Goal: Contribute content: Add original content to the website for others to see

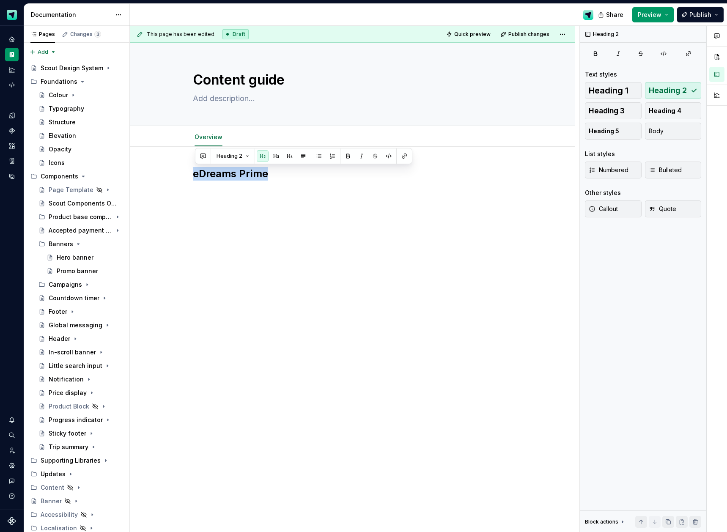
scroll to position [28, 0]
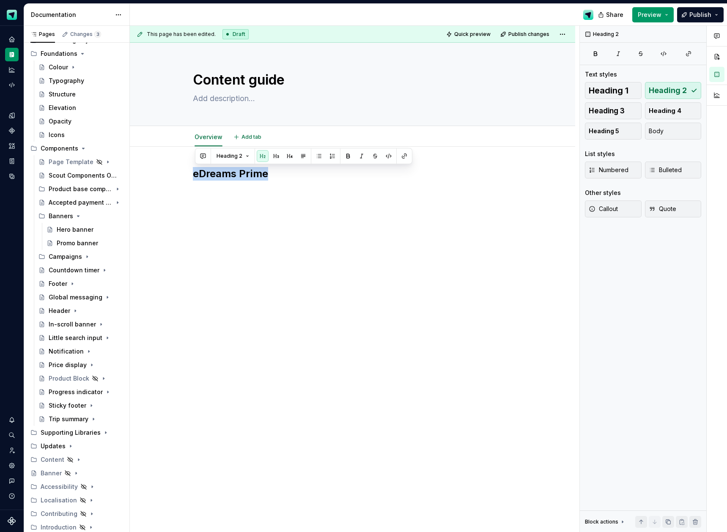
type textarea "*"
click at [278, 183] on div "eDreams Prime" at bounding box center [353, 183] width 320 height 32
drag, startPoint x: 270, startPoint y: 174, endPoint x: 194, endPoint y: 170, distance: 76.7
click at [194, 170] on div "eDreams Prime" at bounding box center [353, 258] width 446 height 222
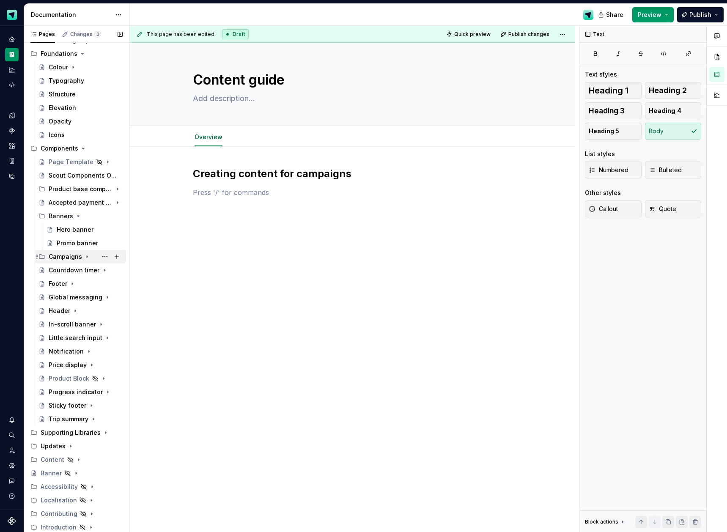
click at [55, 253] on div "Campaigns" at bounding box center [65, 257] width 33 height 8
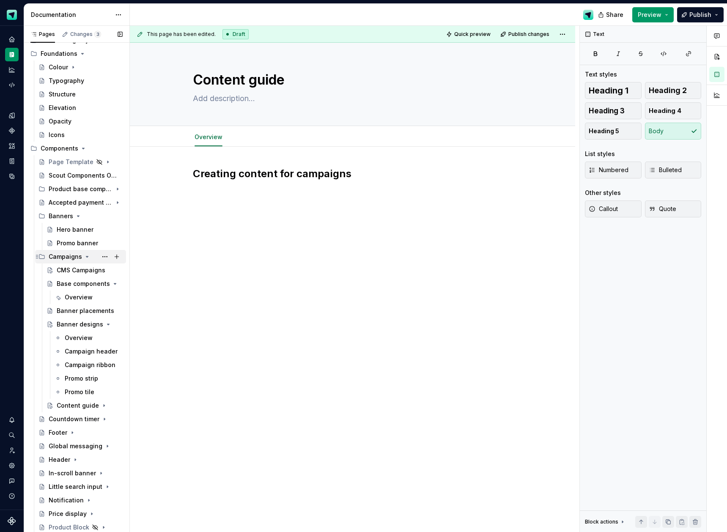
click at [66, 256] on div "Campaigns" at bounding box center [65, 257] width 33 height 8
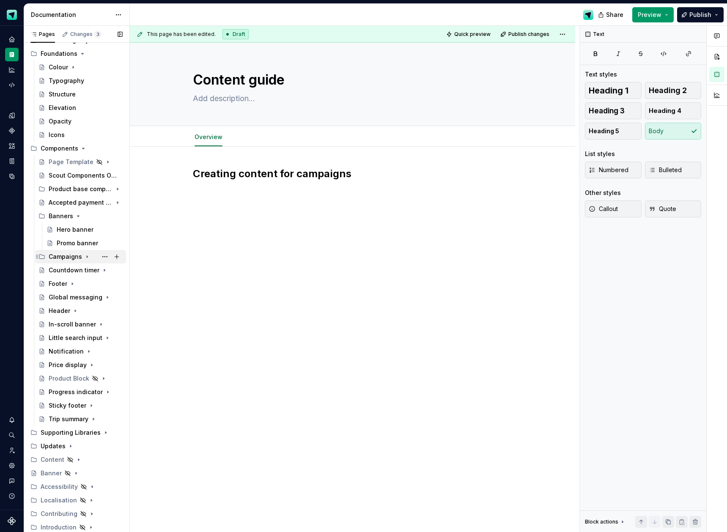
click at [66, 256] on div "Campaigns" at bounding box center [65, 257] width 33 height 8
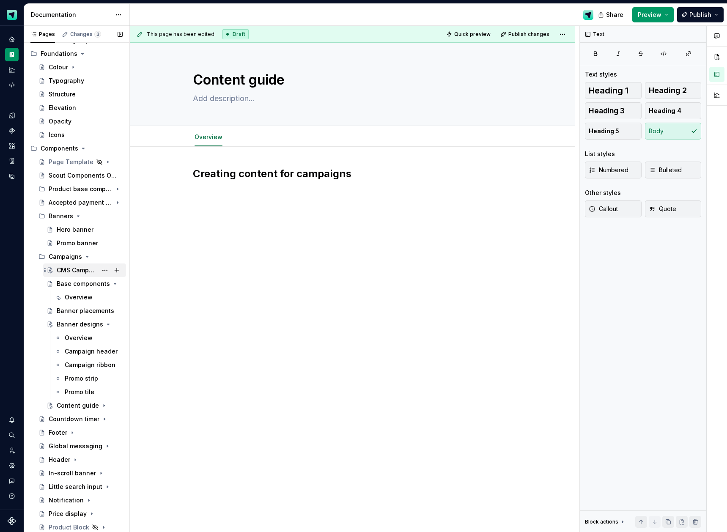
click at [66, 271] on div "CMS Campaigns" at bounding box center [77, 270] width 41 height 8
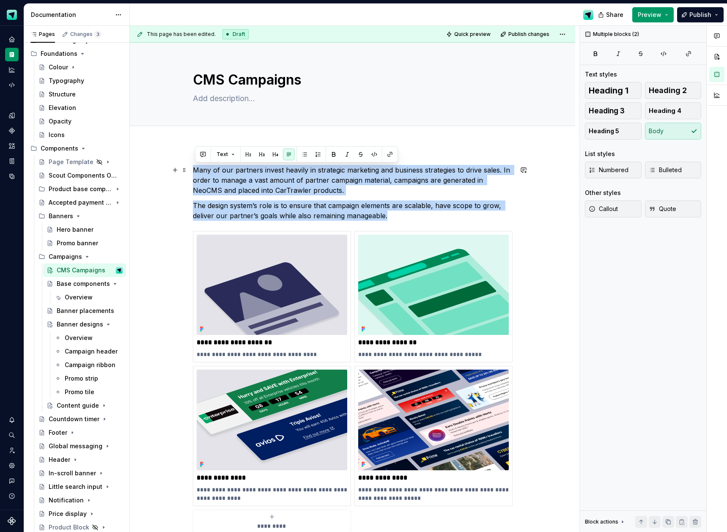
drag, startPoint x: 360, startPoint y: 205, endPoint x: 192, endPoint y: 172, distance: 171.2
click at [192, 172] on div "**********" at bounding box center [353, 435] width 446 height 580
copy div "Many of our partners invest heavily in strategic marketing and business strateg…"
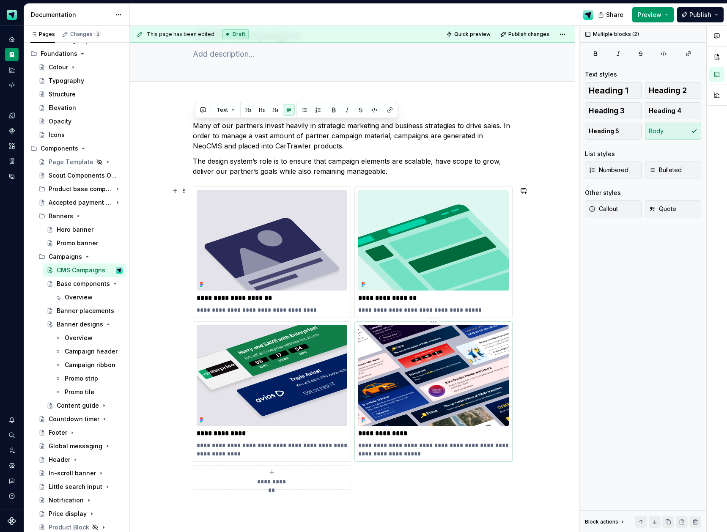
click at [440, 449] on p "**********" at bounding box center [433, 449] width 151 height 17
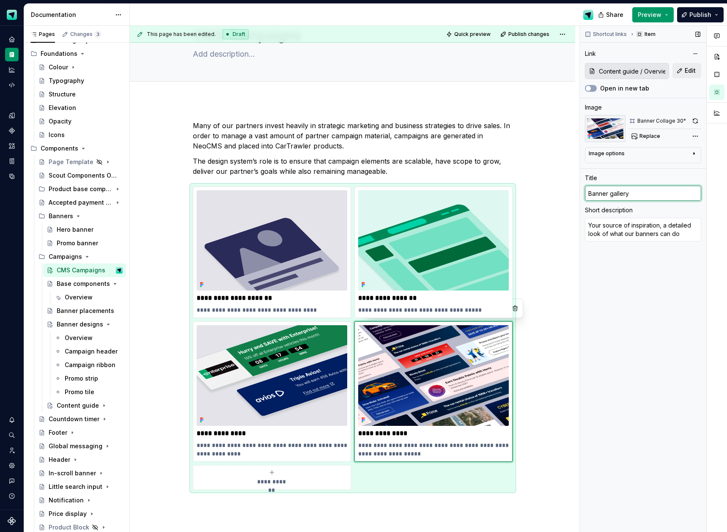
drag, startPoint x: 615, startPoint y: 190, endPoint x: 581, endPoint y: 188, distance: 33.9
click at [581, 189] on div "Shortcut links Item Link Content guide / Overview Edit Open in new tab Image Ba…" at bounding box center [643, 279] width 127 height 507
type textarea "*"
type input "C"
type textarea "*"
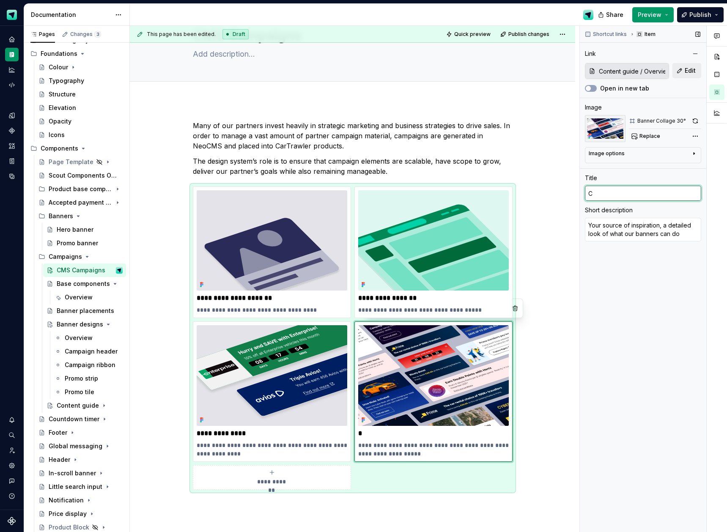
type input "Co"
type textarea "*"
type input "Con"
type textarea "*"
type input "Cont"
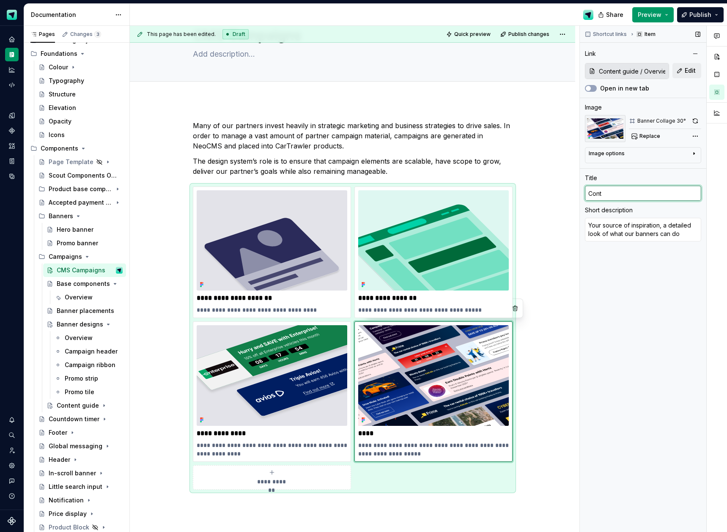
type textarea "*"
type input "Conte"
type textarea "*"
type input "Conten"
type textarea "*"
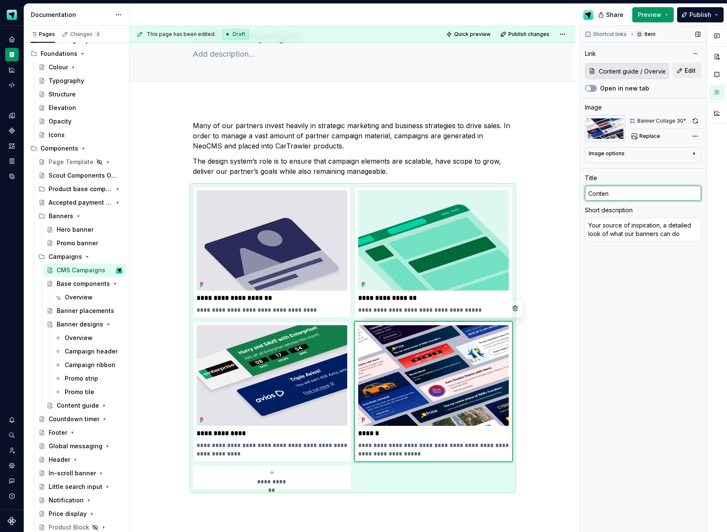
type input "Content"
type textarea "*"
type input "Content"
type textarea "*"
type input "Content g"
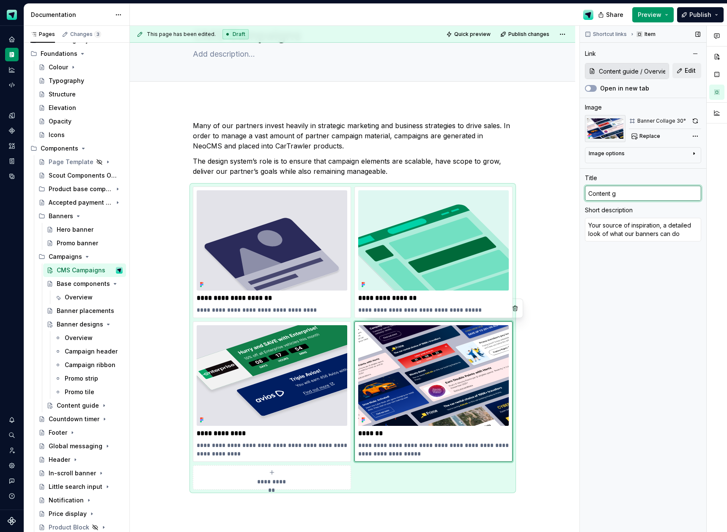
type textarea "*"
type input "Content gu"
type textarea "*"
type input "Content gui"
type textarea "*"
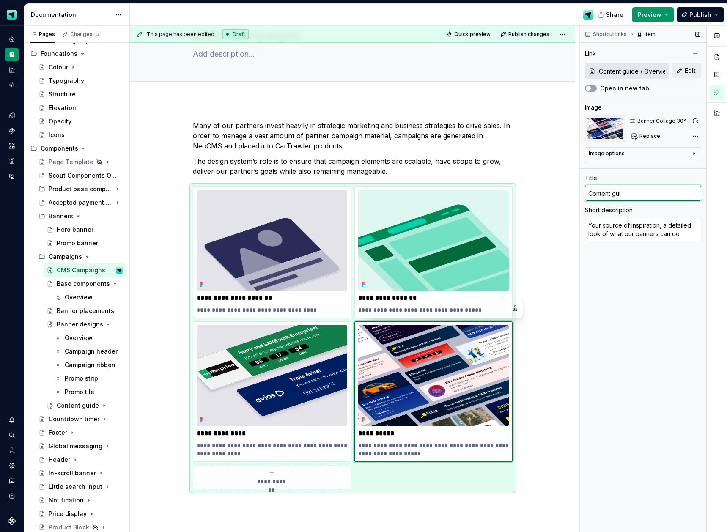
type input "Content guid"
type textarea "*"
type input "Content guide"
drag, startPoint x: 684, startPoint y: 234, endPoint x: 679, endPoint y: 235, distance: 4.7
click at [679, 235] on textarea "Your source of inspiration, a detailed look of what our banners can do" at bounding box center [643, 230] width 116 height 24
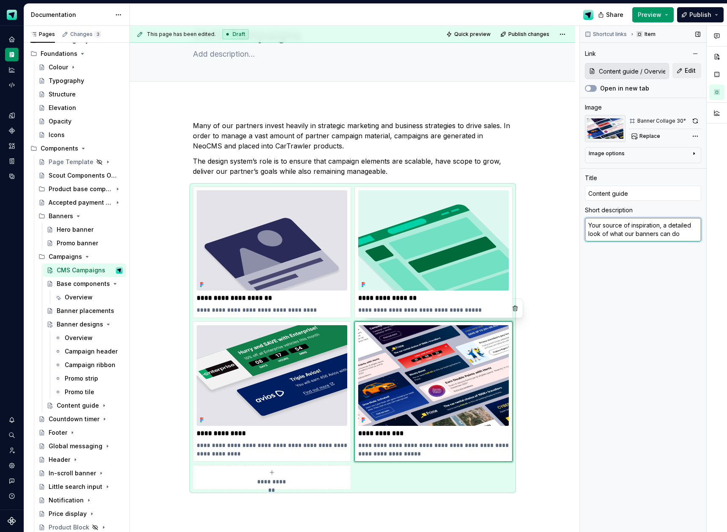
click at [679, 234] on textarea "Your source of inspiration, a detailed look of what our banners can do" at bounding box center [643, 230] width 116 height 24
click at [645, 231] on textarea "Your source of inspiration, a detailed look of what our banners can do" at bounding box center [643, 230] width 116 height 24
type textarea "*"
type textarea "Y"
type textarea "*"
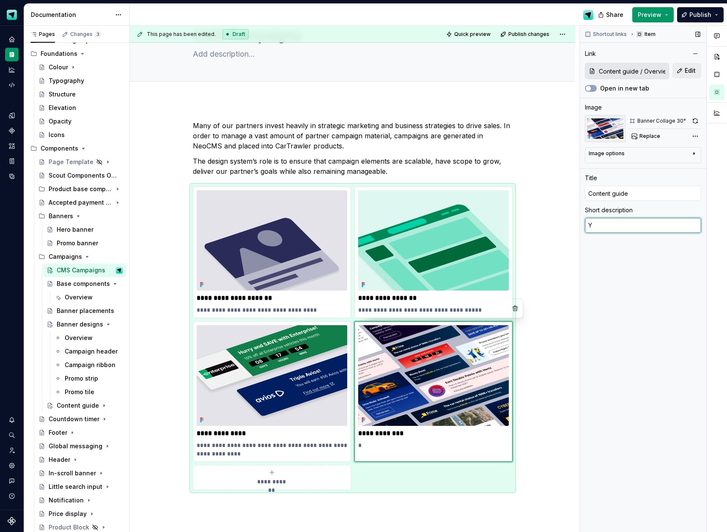
type textarea "Yo"
type textarea "*"
type textarea "You"
type textarea "*"
type textarea "Your"
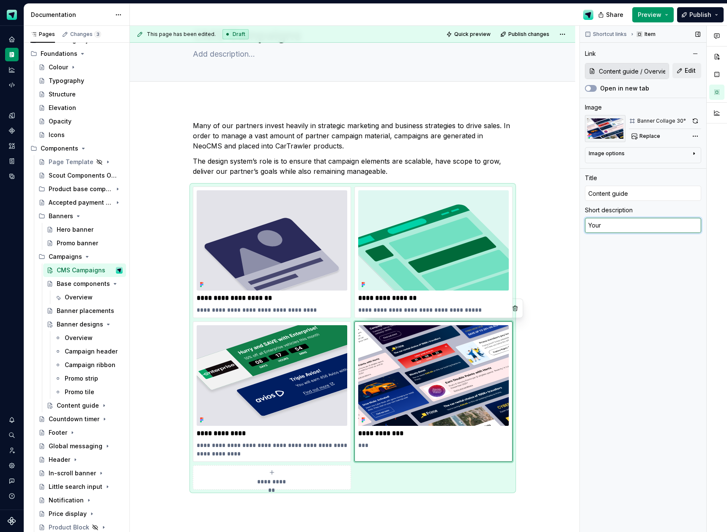
type textarea "*"
type textarea "Your"
type textarea "*"
type textarea "Your g"
type textarea "*"
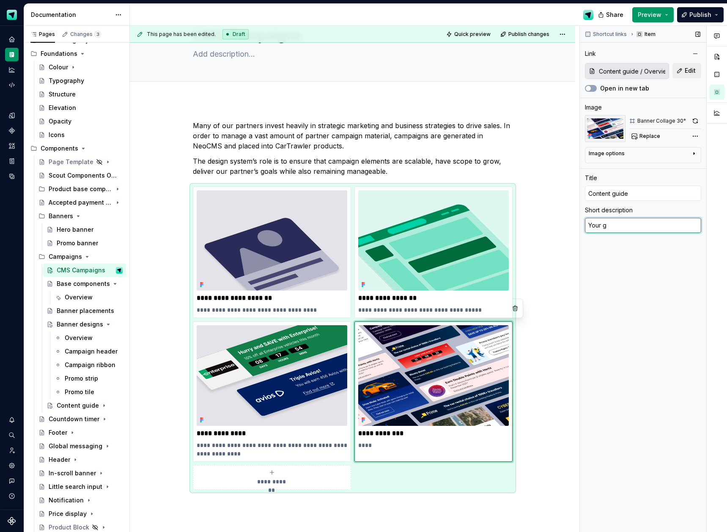
type textarea "Your gu"
type textarea "*"
type textarea "Your gui"
type textarea "*"
type textarea "Your guide"
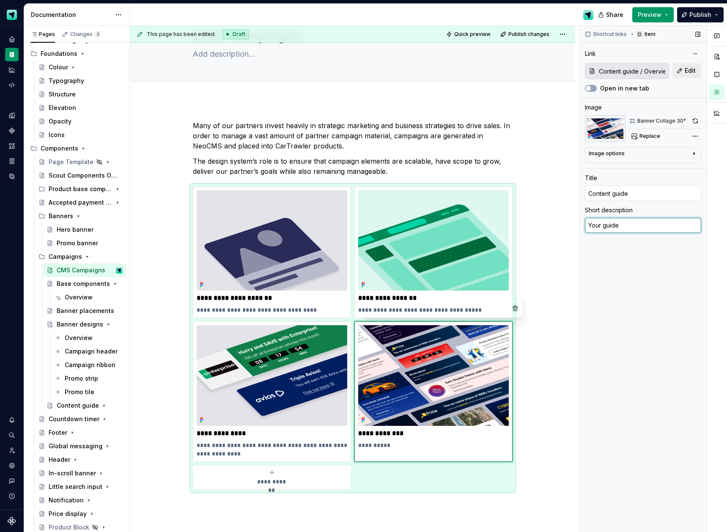
type textarea "*"
type textarea "Your guide t"
type textarea "*"
type textarea "Your guide to"
type textarea "*"
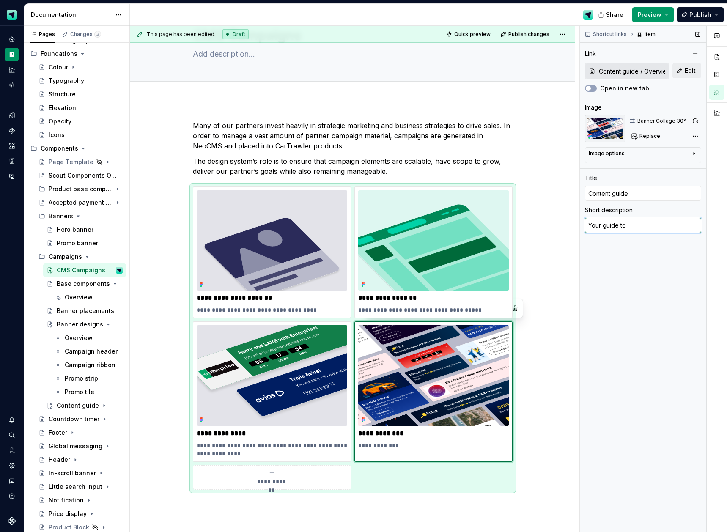
type textarea "Your guide to c"
type textarea "*"
type textarea "Your guide to cr"
type textarea "*"
type textarea "Your guide to cre"
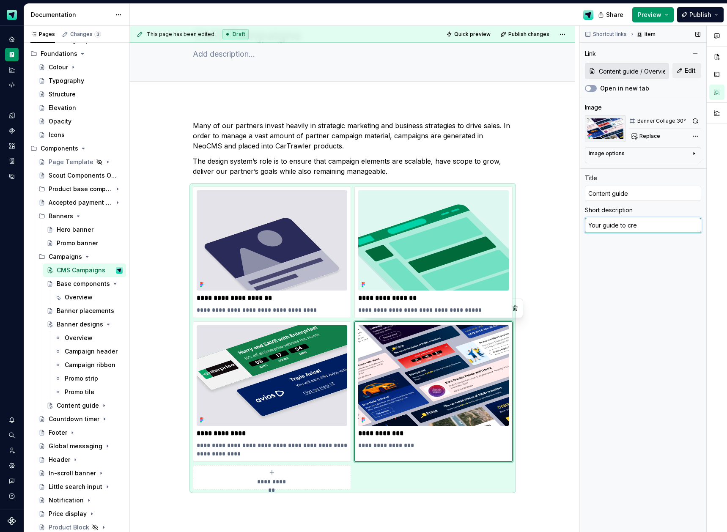
type textarea "*"
type textarea "Your guide to crea"
type textarea "*"
type textarea "Your guide to creat"
type textarea "*"
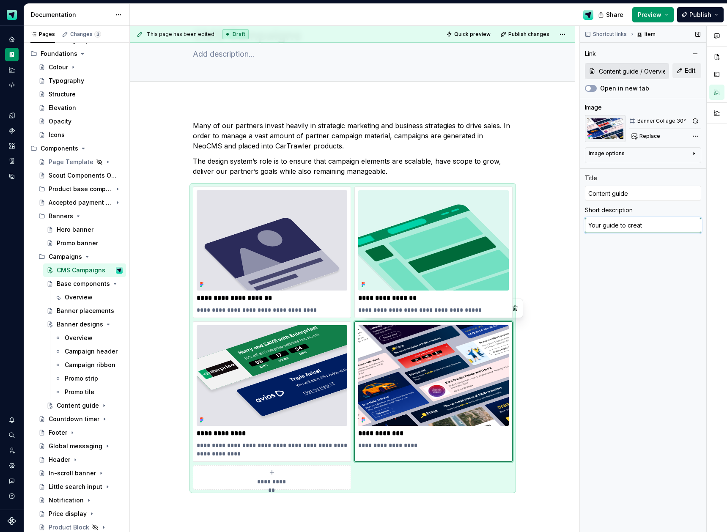
type textarea "Your guide to creati"
type textarea "*"
type textarea "Your guide to creatin"
type textarea "*"
type textarea "Your guide to creating"
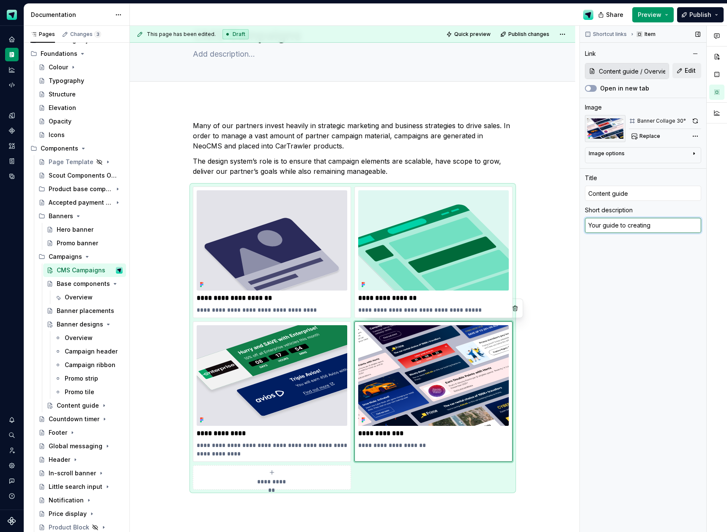
type textarea "*"
type textarea "Your guide to creating"
type textarea "*"
type textarea "Your guide to creating b"
type textarea "*"
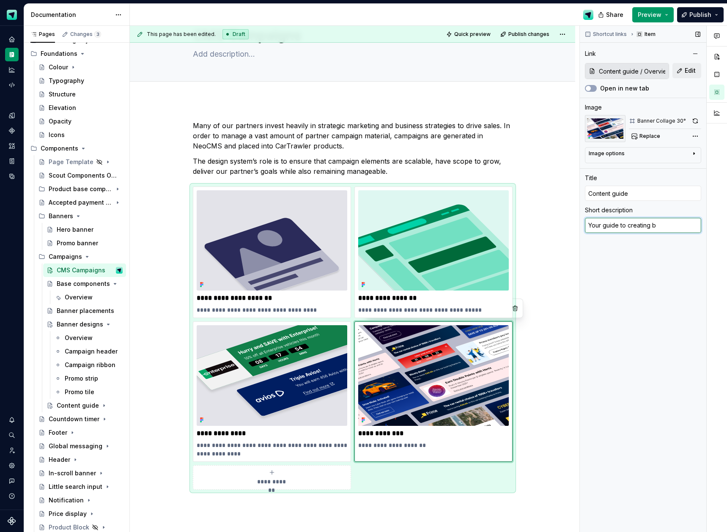
type textarea "Your guide to creating ba"
type textarea "*"
type textarea "Your guide to creating ban"
type textarea "*"
type textarea "Your guide to creating bann"
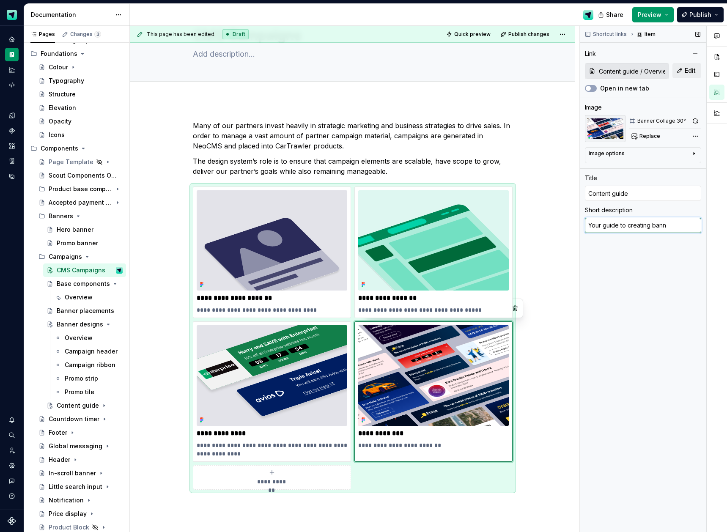
type textarea "*"
type textarea "Your guide to creating banne"
type textarea "*"
type textarea "Your guide to creating banner"
type textarea "*"
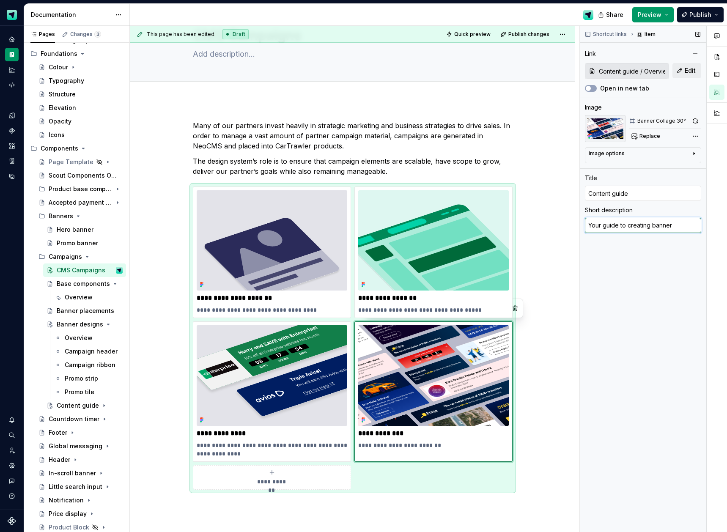
type textarea "Your guide to creating banner"
type textarea "*"
type textarea "Your guide to creating banner c"
type textarea "*"
type textarea "Your guide to creating banner co"
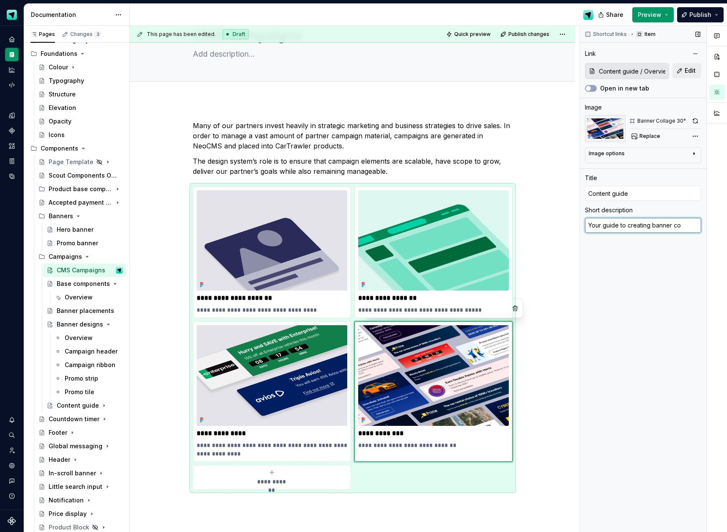
type textarea "*"
type textarea "Your guide to creating banner con"
type textarea "*"
type textarea "Your guide to creating banner cont"
type textarea "*"
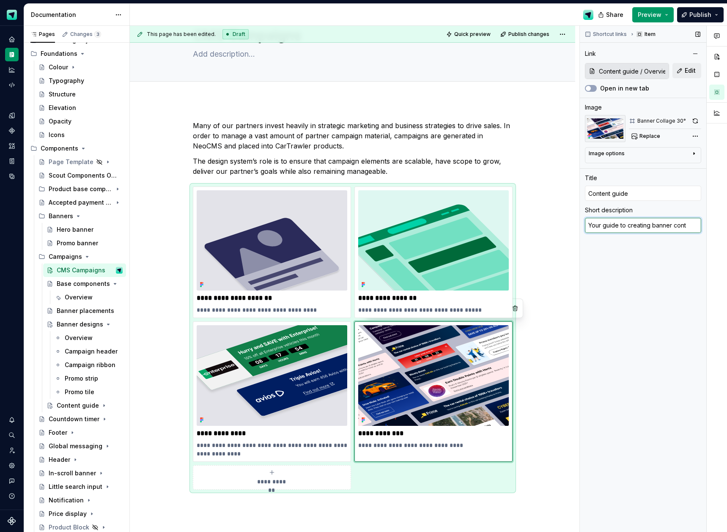
type textarea "Your guide to creating banner [PERSON_NAME]"
type textarea "*"
type textarea "Your guide to creating banner conten"
type textarea "*"
type textarea "Your guide to creating banner content"
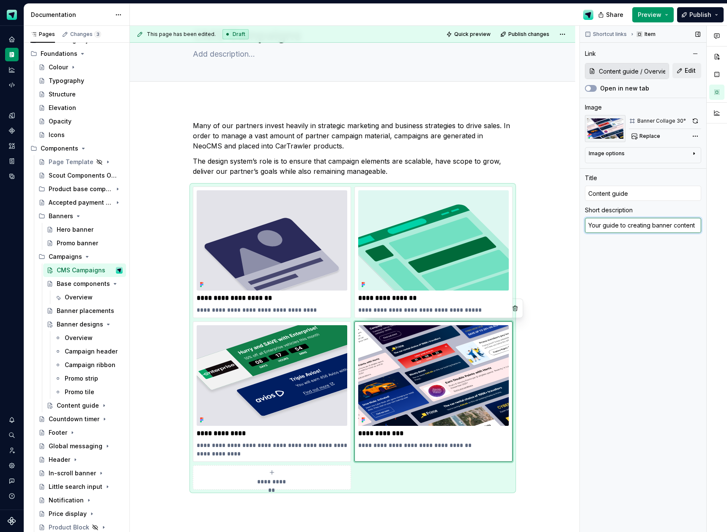
type textarea "*"
type textarea "Your guide to creating banner content f"
type textarea "*"
type textarea "Your guide to creating banner content fo"
type textarea "*"
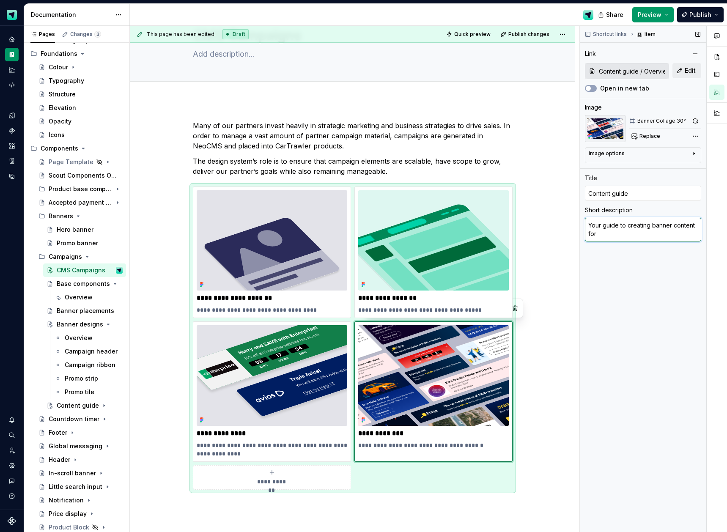
type textarea "Your guide to creating banner content for"
type textarea "*"
type textarea "Your guide to creating banner content for c"
type textarea "*"
type textarea "Your guide to creating banner content for ca"
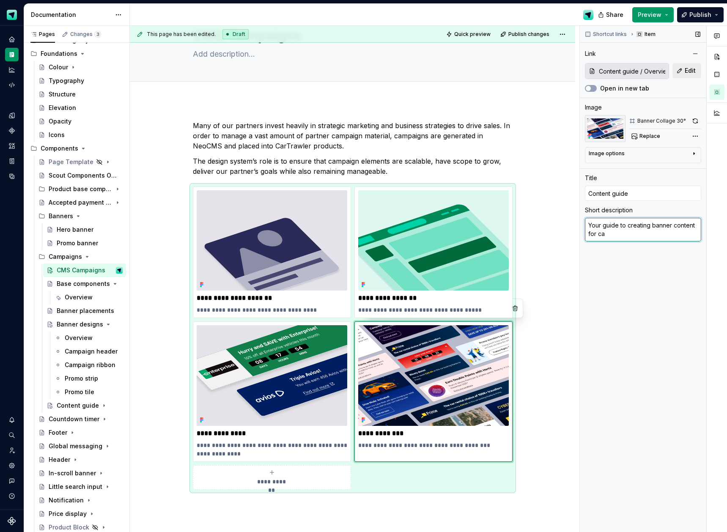
type textarea "*"
type textarea "Your guide to creating banner content for cam"
type textarea "*"
type textarea "Your guide to creating banner content for [PERSON_NAME]"
type textarea "*"
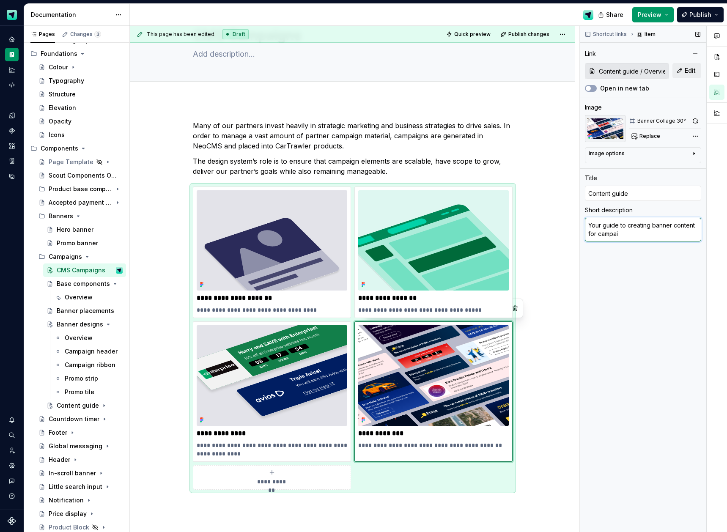
type textarea "Your guide to creating banner content for campaig"
type textarea "*"
type textarea "Your guide to creating banner content for campaign"
type textarea "*"
drag, startPoint x: 628, startPoint y: 226, endPoint x: 636, endPoint y: 226, distance: 7.7
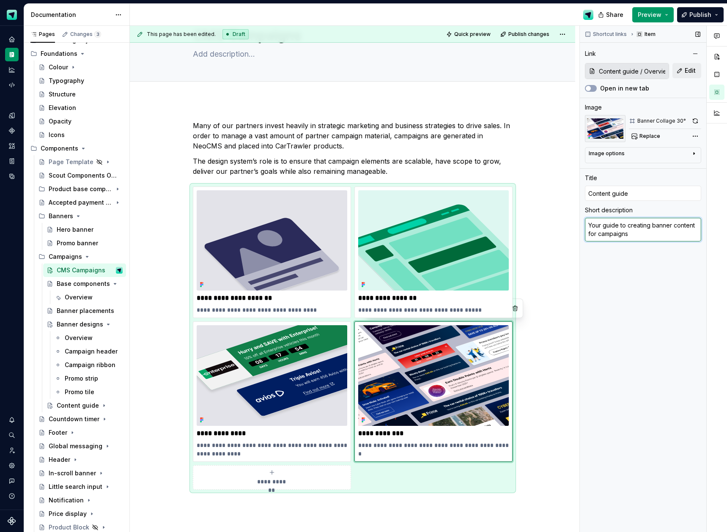
click at [628, 226] on textarea "Your guide to creating banner content for campaigns" at bounding box center [643, 230] width 116 height 24
type textarea "Your guide to ucreating banner content for campaigns"
type textarea "*"
type textarea "Your guide to undcreating banner content for campaigns"
type textarea "*"
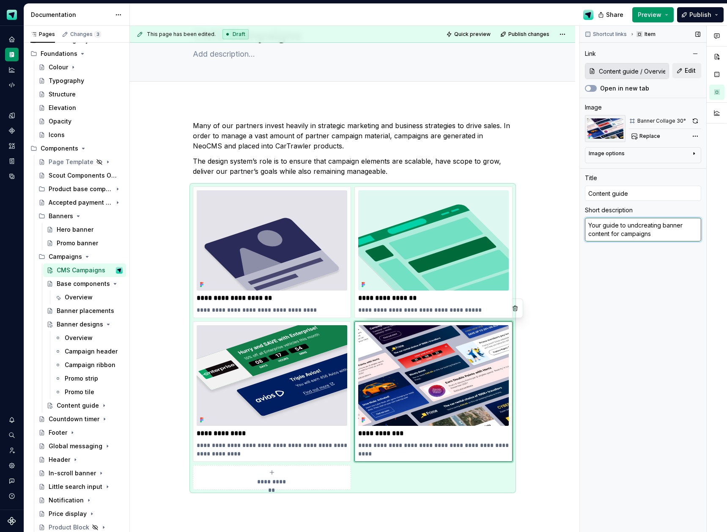
type textarea "Your guide to undecreating banner content for campaigns"
type textarea "*"
type textarea "Your guide to undercreating banner content for campaigns"
type textarea "*"
type textarea "Your guide to underscreating banner content for campaigns"
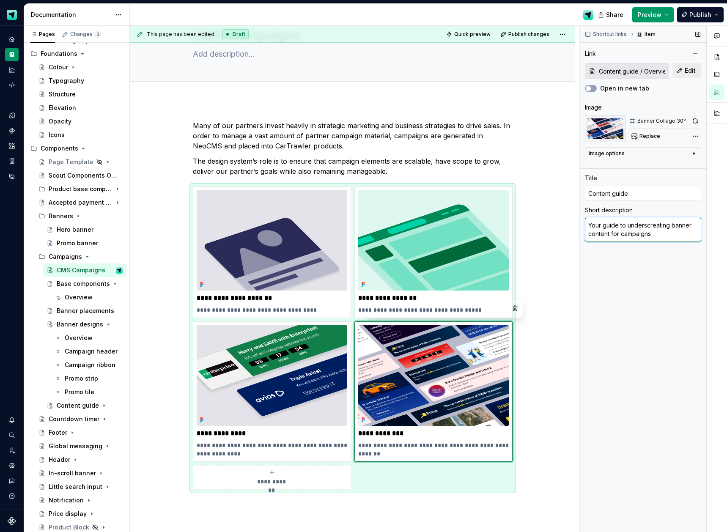
type textarea "*"
type textarea "Your guide to understcreating banner content for campaigns"
type textarea "*"
type textarea "Your guide to understacreating banner content for campaigns"
type textarea "*"
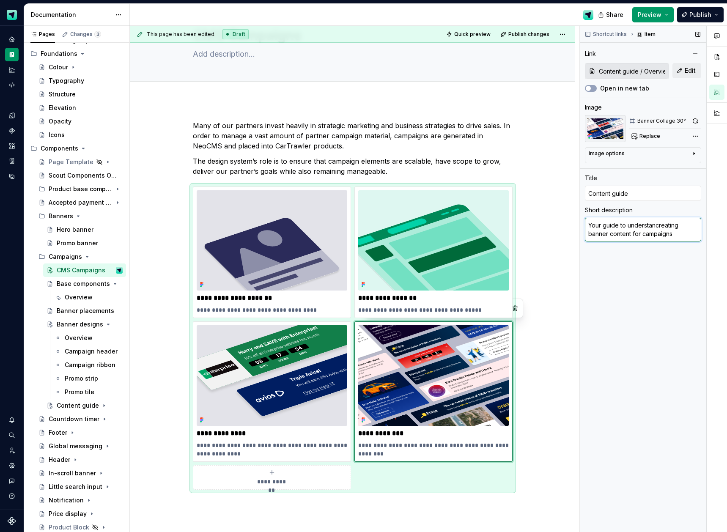
type textarea "Your guide to understandcreating banner content for campaigns"
type textarea "*"
type textarea "Your guide to understandicreating banner content for campaigns"
type textarea "*"
type textarea "Your guide to understandincreating banner content for campaigns"
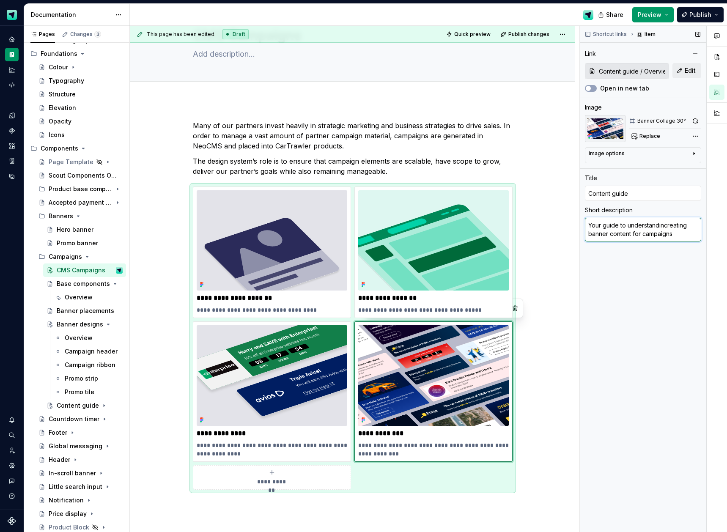
type textarea "*"
type textarea "Your guide to understandingcreating banner content for campaigns"
type textarea "*"
type textarea "Your guide to understanding tcreating banner content for campaigns"
type textarea "*"
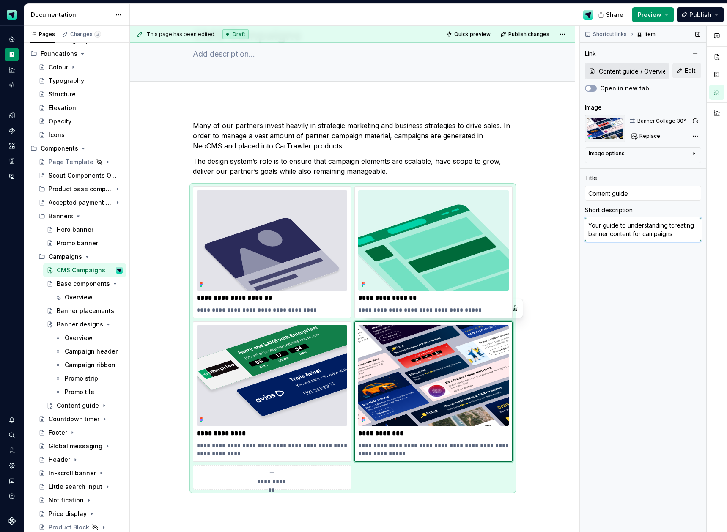
type textarea "Your guide to understanding thcreating banner content for campaigns"
type textarea "*"
type textarea "Your guide to understanding thecreating banner content for campaigns"
type textarea "*"
type textarea "Your guide to understanding the creating banner content for campaigns"
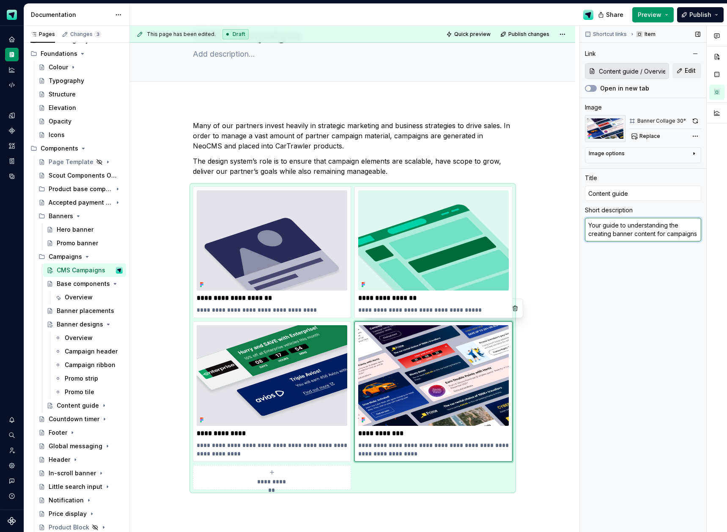
type textarea "*"
type textarea "Your guide to understanding the cocreating banner content for campaigns"
type textarea "*"
type textarea "Your guide to understanding the concreating banner content for campaigns"
type textarea "*"
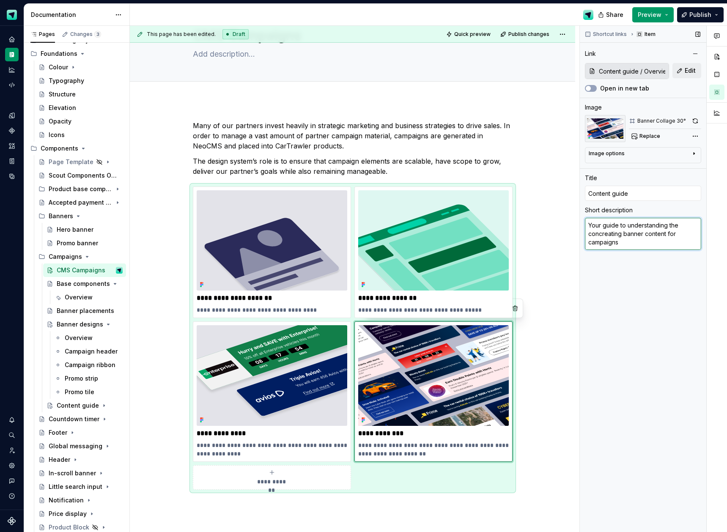
type textarea "Your guide to understanding the conscreating banner content for campaigns"
type textarea "*"
type textarea "Your guide to understanding the constcreating banner content for campaigns"
type textarea "*"
type textarea "Your guide to understanding the constrcreating banner content for campaigns"
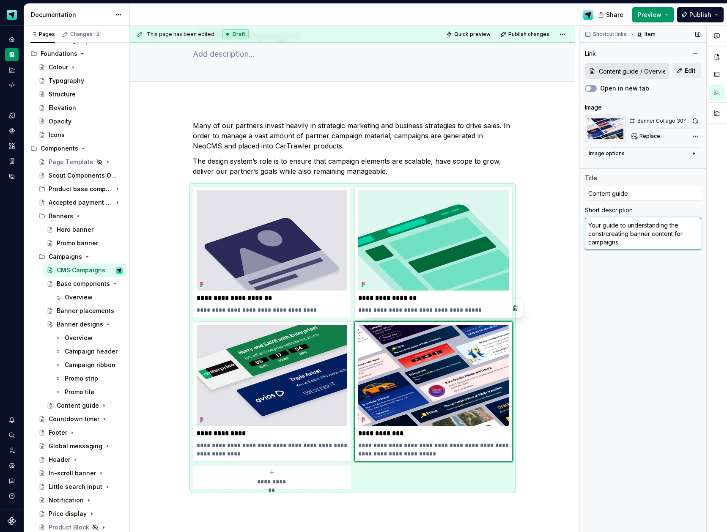
type textarea "*"
type textarea "Your guide to understanding the constraicreating banner content for campaigns"
type textarea "*"
type textarea "Your guide to understanding the constraintcreating banner content for campaigns"
type textarea "*"
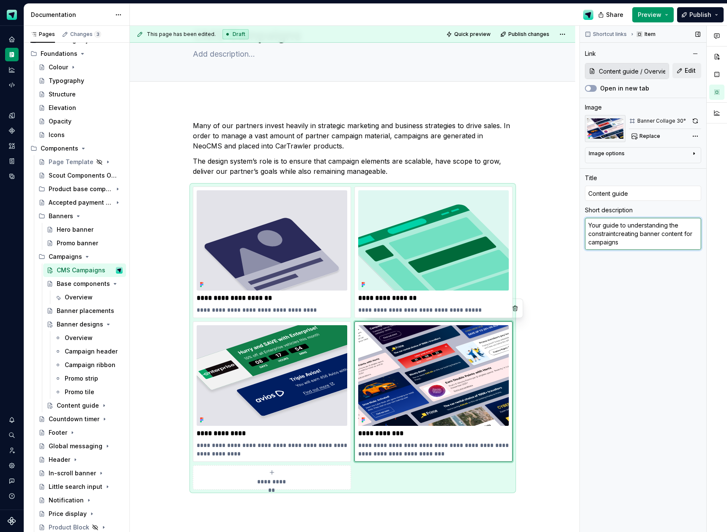
type textarea "Your guide to understanding the constraintscreating banner content for campaigns"
type textarea "*"
type textarea "Your guide to understanding the constraints creating banner content for campaig…"
type textarea "*"
type textarea "Your guide to understanding the constraints acreating banner content for campai…"
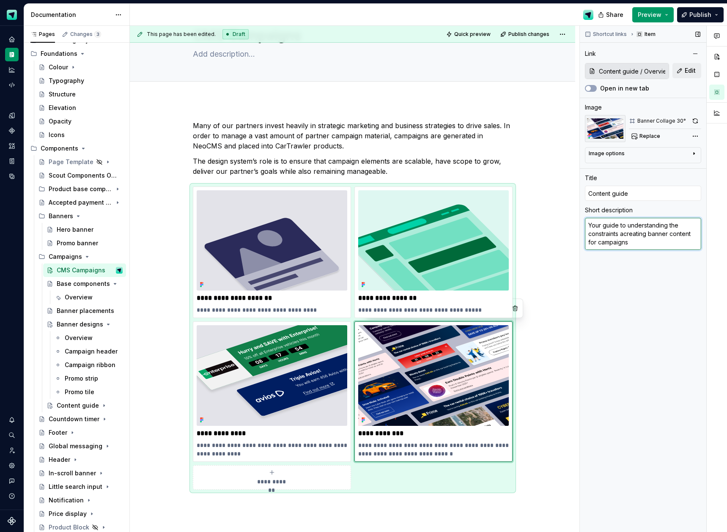
type textarea "*"
type textarea "Your guide to understanding the constraints ancreating banner content for campa…"
type textarea "*"
type textarea "Your guide to understanding the constraints andcreating banner content for camp…"
type textarea "*"
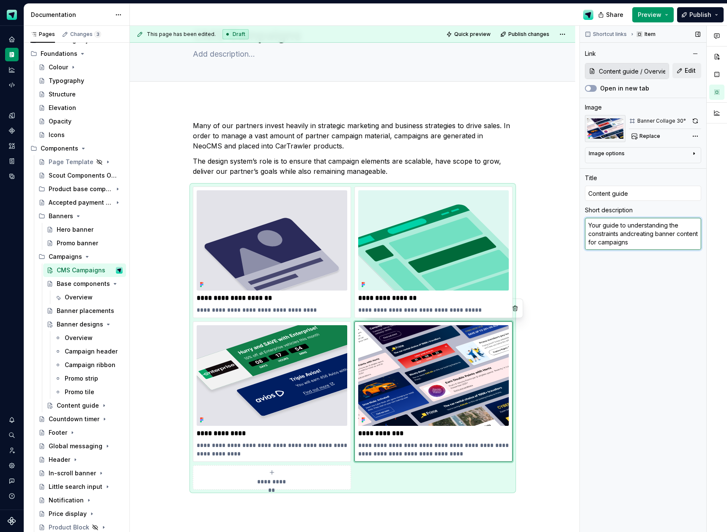
type textarea "Your guide to understanding the constraints ancreating banner content for campa…"
type textarea "*"
type textarea "Your guide to understanding the constraints acreating banner content for campai…"
type textarea "*"
type textarea "Your guide to understanding the constraints creating banner content for campaig…"
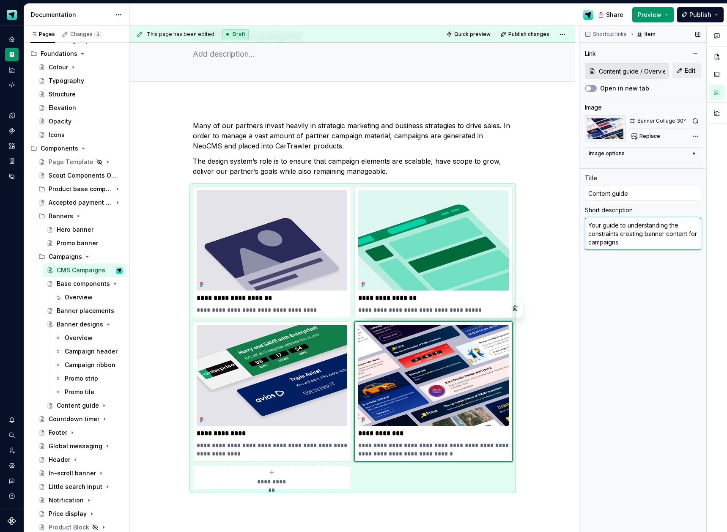
type textarea "*"
type textarea "Your guide to understanding the constraints fcreating banner content for campai…"
type textarea "*"
type textarea "Your guide to understanding the constraints focreating banner content for campa…"
type textarea "*"
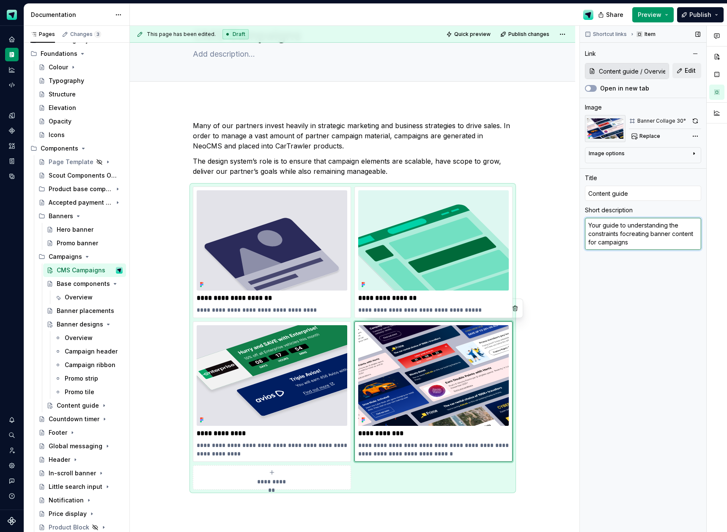
type textarea "Your guide to understanding the constraints forcreating banner content for camp…"
type textarea "*"
type textarea "Your guide to understanding the constraints for creating banner content for cam…"
click at [634, 225] on textarea "Your guide to understanding the constraints for creating banner content for cam…" at bounding box center [643, 234] width 116 height 32
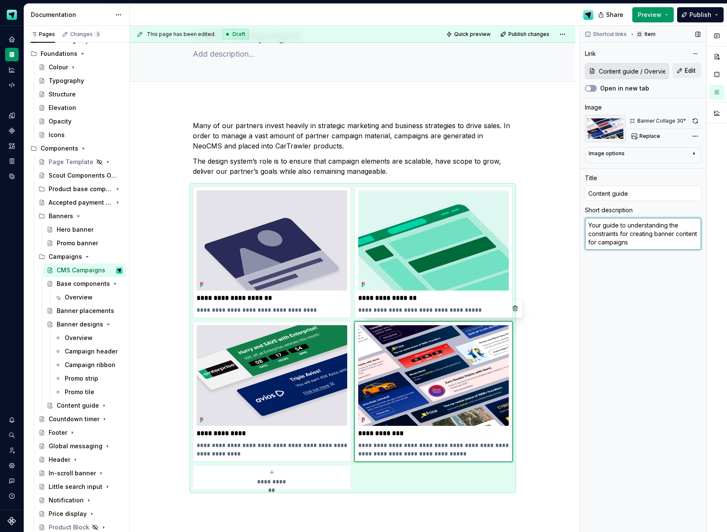
type textarea "*"
type textarea "Your guide to h the constraints for creating banner content for campaigns"
type textarea "*"
type textarea "Your guide to he the constraints for creating banner content for campaigns"
type textarea "*"
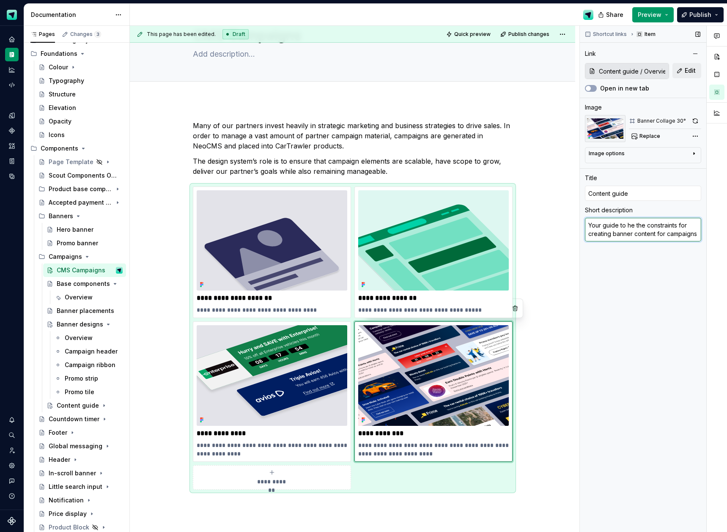
type textarea "Your guide to hel the constraints for creating banner content for campaigns"
type textarea "*"
type textarea "Your guide to help the constraints for creating banner content for campaigns"
type textarea "*"
type textarea "Your guide to help the constraints for creating banner content for campaigns"
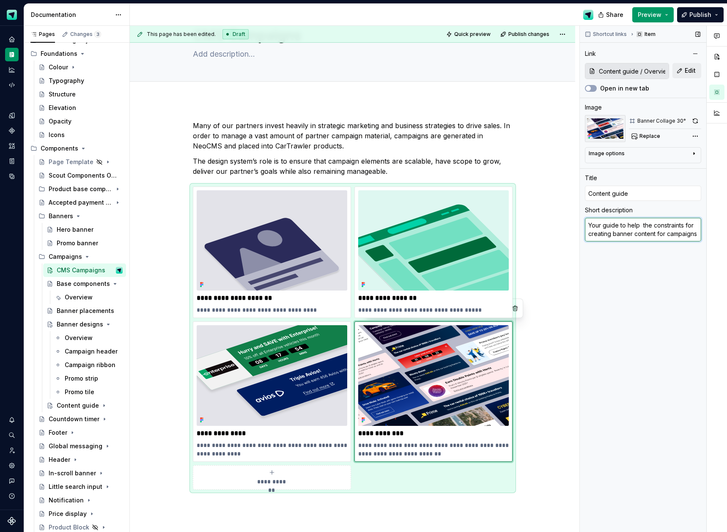
type textarea "*"
type textarea "Your guide to help yo the constraints for creating banner content for campaigns"
type textarea "*"
type textarea "Your guide to help you the constraints for creating banner content for campaigns"
type textarea "*"
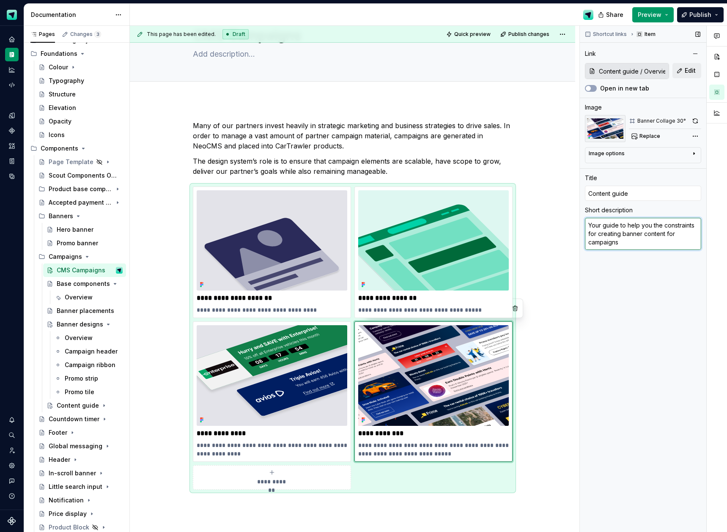
type textarea "Your guide to help you the constraints for creating banner content for campaigns"
type textarea "*"
type textarea "Your guide to help you u the constraints for creating banner content for campai…"
click at [647, 288] on div "Shortcut links Item Link Content guide / Overview Edit Open in new tab Image Ba…" at bounding box center [643, 279] width 127 height 507
click at [79, 407] on div "Content guide" at bounding box center [73, 406] width 32 height 8
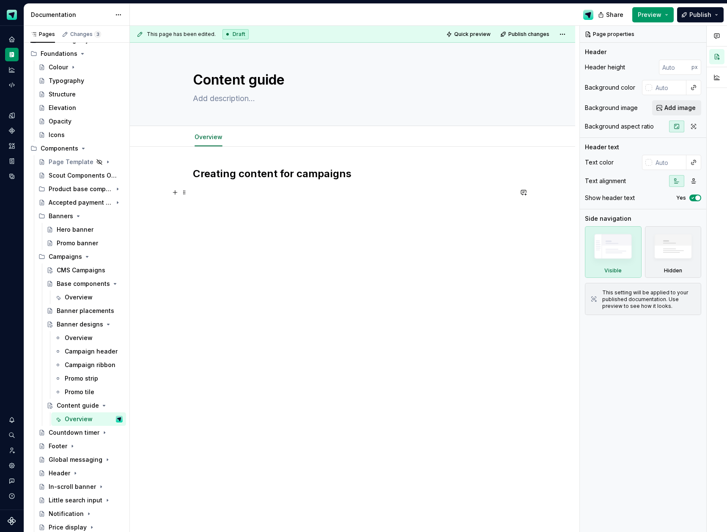
click at [260, 188] on p at bounding box center [353, 192] width 320 height 10
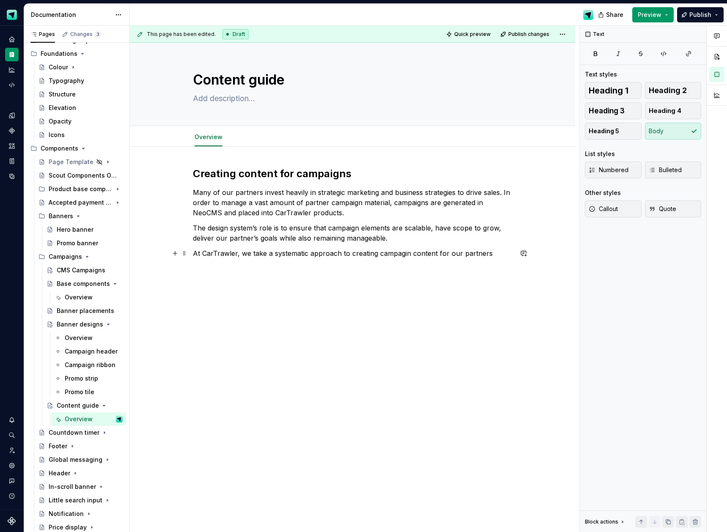
click at [407, 253] on p "At CarTrawler, we take a systematic approach to creating campagin content for o…" at bounding box center [353, 253] width 320 height 10
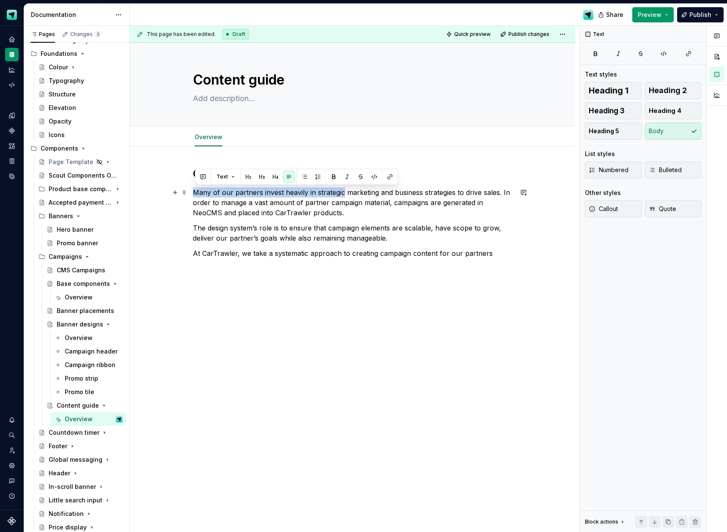
drag, startPoint x: 336, startPoint y: 192, endPoint x: 195, endPoint y: 193, distance: 140.5
click at [195, 193] on p "Many of our partners invest heavily in strategic marketing and business strateg…" at bounding box center [353, 202] width 320 height 30
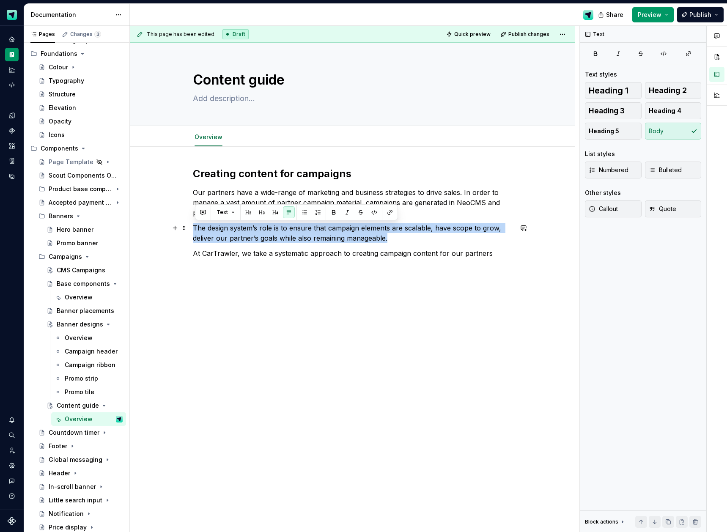
drag, startPoint x: 389, startPoint y: 238, endPoint x: 196, endPoint y: 225, distance: 193.8
click at [196, 225] on p "The design system’s role is to ensure that campaign elements are scalable, have…" at bounding box center [353, 233] width 320 height 20
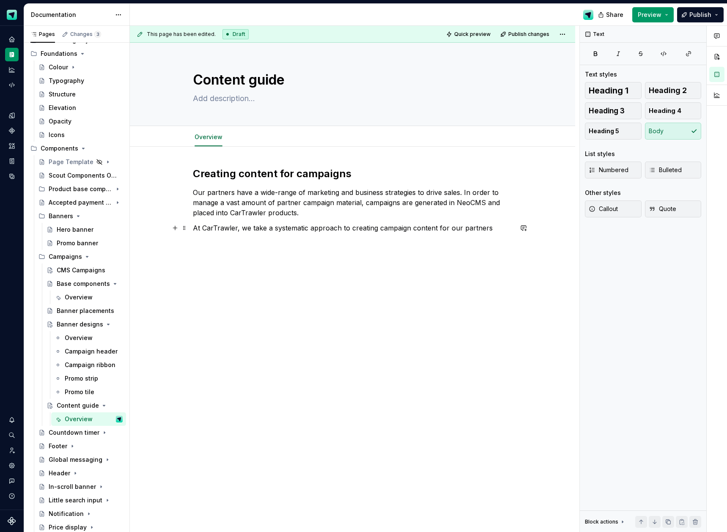
drag, startPoint x: 491, startPoint y: 228, endPoint x: 510, endPoint y: 230, distance: 19.1
click at [492, 228] on p "At CarTrawler, we take a systematic approach to creating campaign content for o…" at bounding box center [353, 228] width 320 height 10
click at [179, 228] on button "button" at bounding box center [175, 228] width 12 height 12
click at [260, 288] on div "Numbered list An ordered list with numbers" at bounding box center [257, 288] width 73 height 16
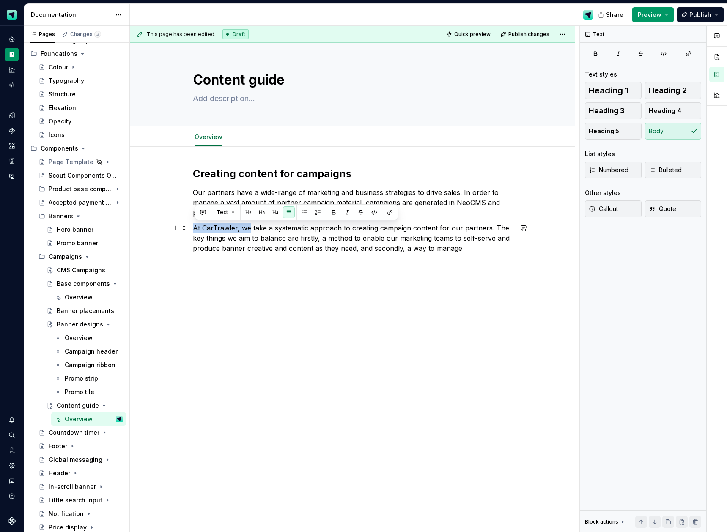
drag, startPoint x: 217, startPoint y: 226, endPoint x: 192, endPoint y: 224, distance: 25.4
click at [192, 224] on div "Creating content for campaigns Our partners have a wide-range of marketing and …" at bounding box center [353, 293] width 446 height 292
click at [446, 254] on div "Creating content for campaigns Our partners have a wide-range of marketing and …" at bounding box center [353, 218] width 320 height 102
click at [449, 250] on p "We take a systematic approach to creating campaign content for our partners. Th…" at bounding box center [353, 238] width 320 height 30
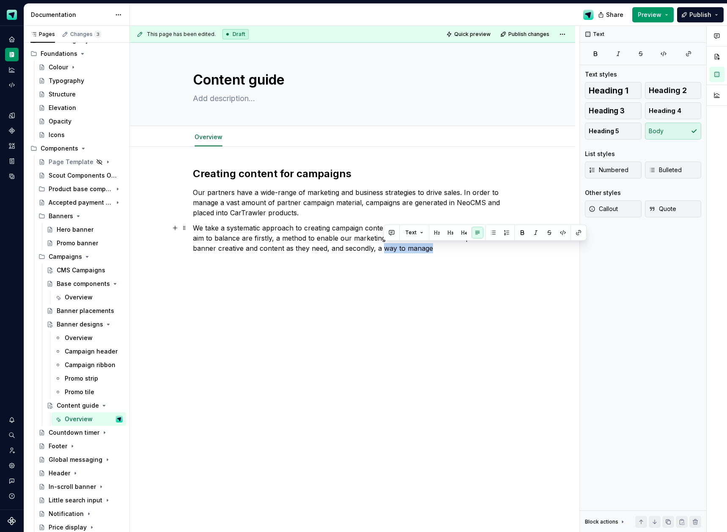
drag, startPoint x: 433, startPoint y: 249, endPoint x: 386, endPoint y: 251, distance: 47.0
click at [385, 249] on p "We take a systematic approach to creating campaign content for our partners. Th…" at bounding box center [353, 238] width 320 height 30
